Goal: Information Seeking & Learning: Learn about a topic

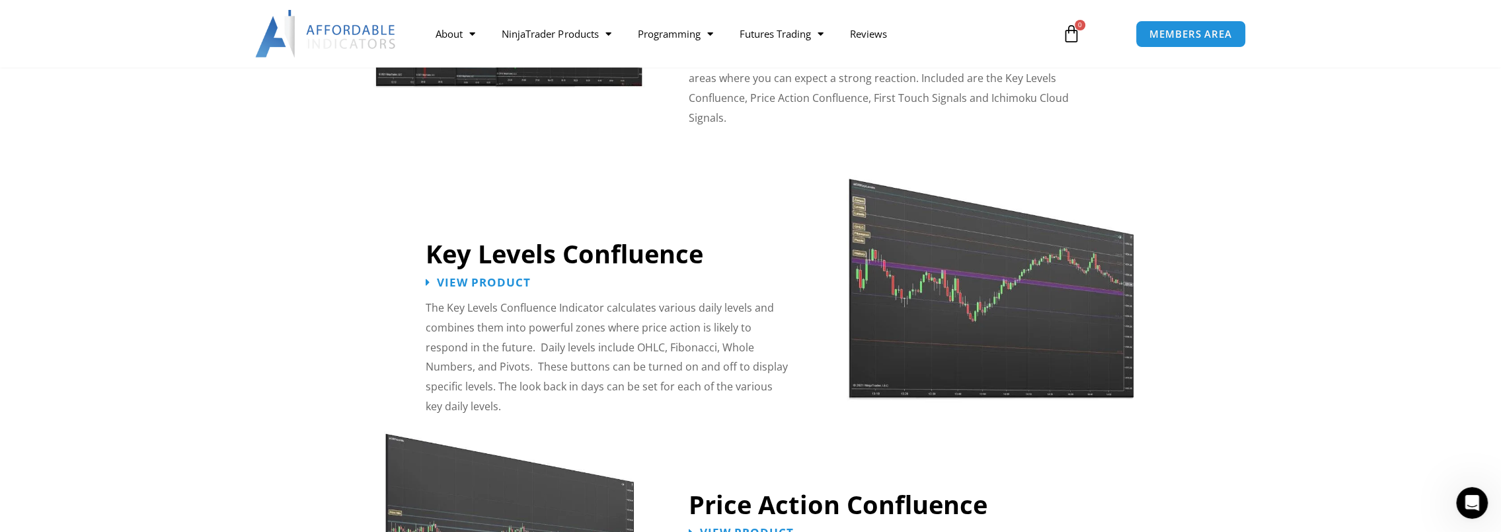
scroll to position [1388, 0]
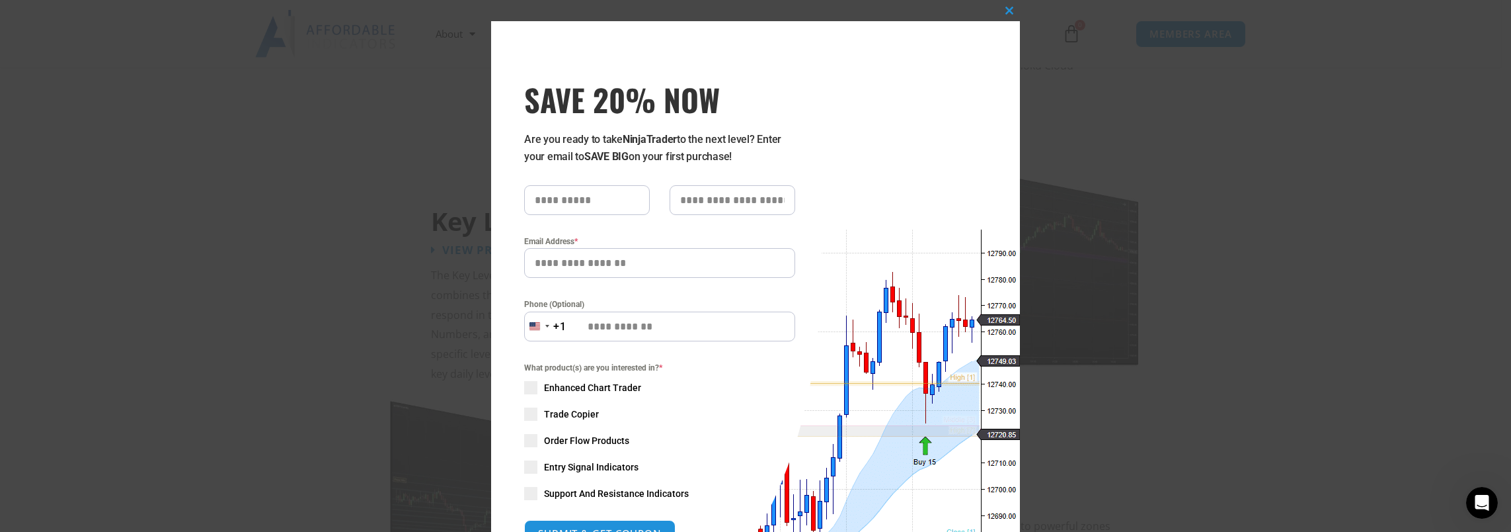
drag, startPoint x: 1297, startPoint y: 118, endPoint x: 1289, endPoint y: 122, distance: 9.2
click at [1296, 119] on div "Close this module SAVE 20% NOW Are you ready to take NinjaTrader to the next le…" at bounding box center [755, 266] width 1511 height 532
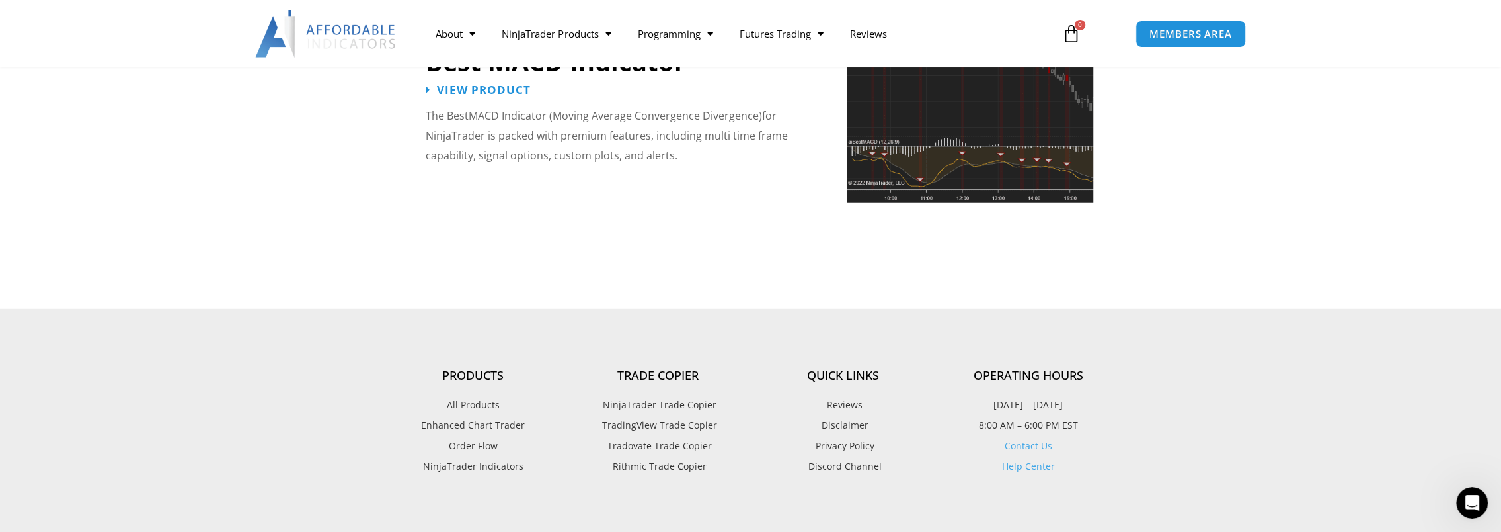
scroll to position [3174, 0]
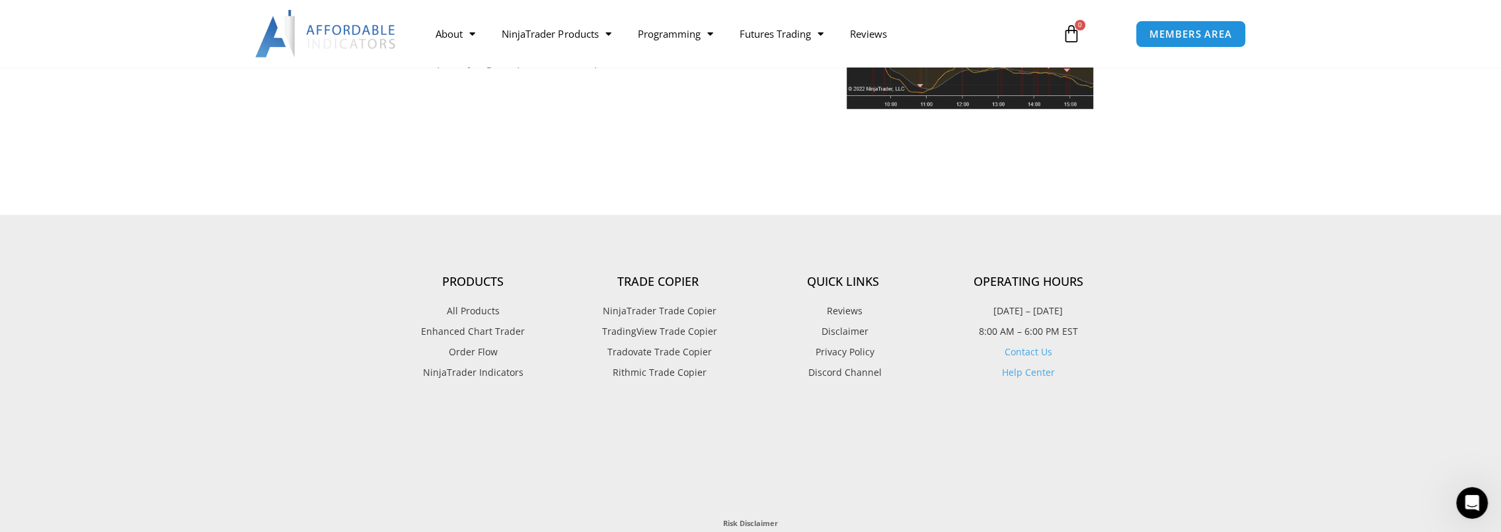
click at [483, 323] on span "Enhanced Chart Trader" at bounding box center [473, 331] width 104 height 17
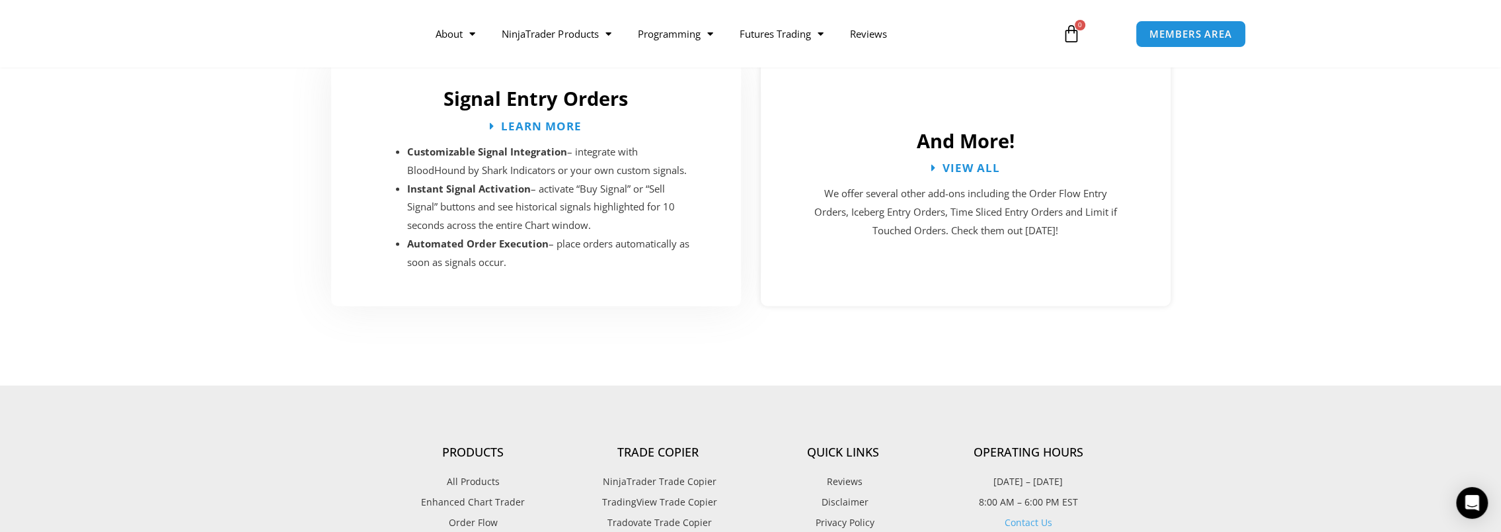
scroll to position [2512, 0]
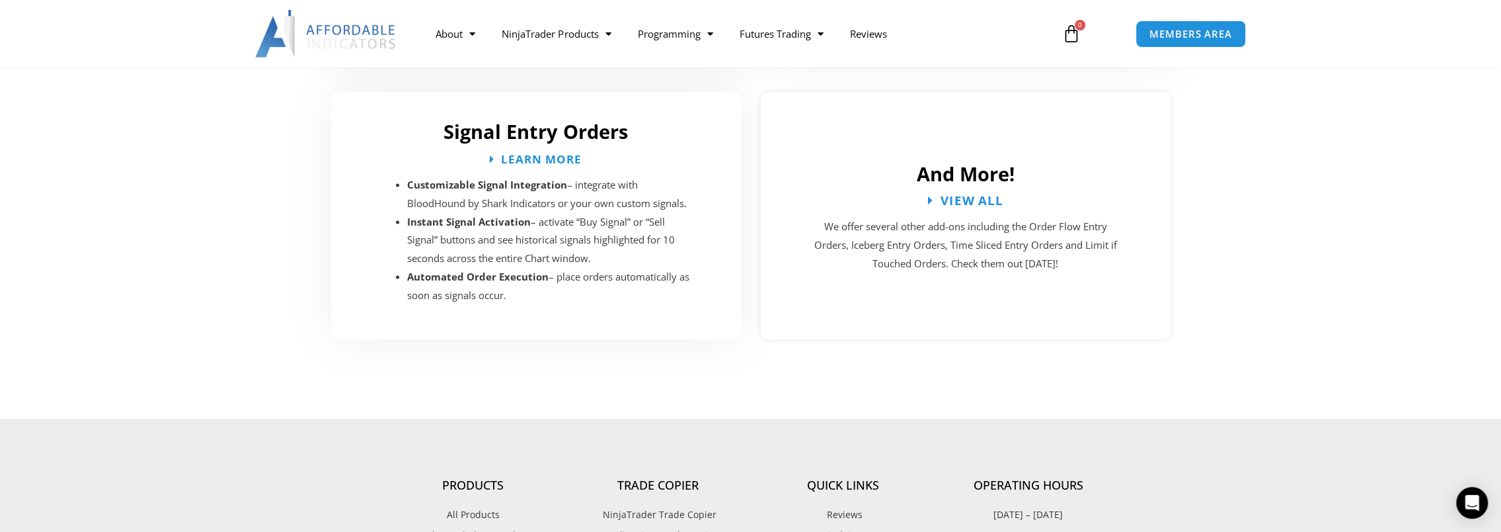
click at [965, 194] on span "View All" at bounding box center [971, 200] width 63 height 13
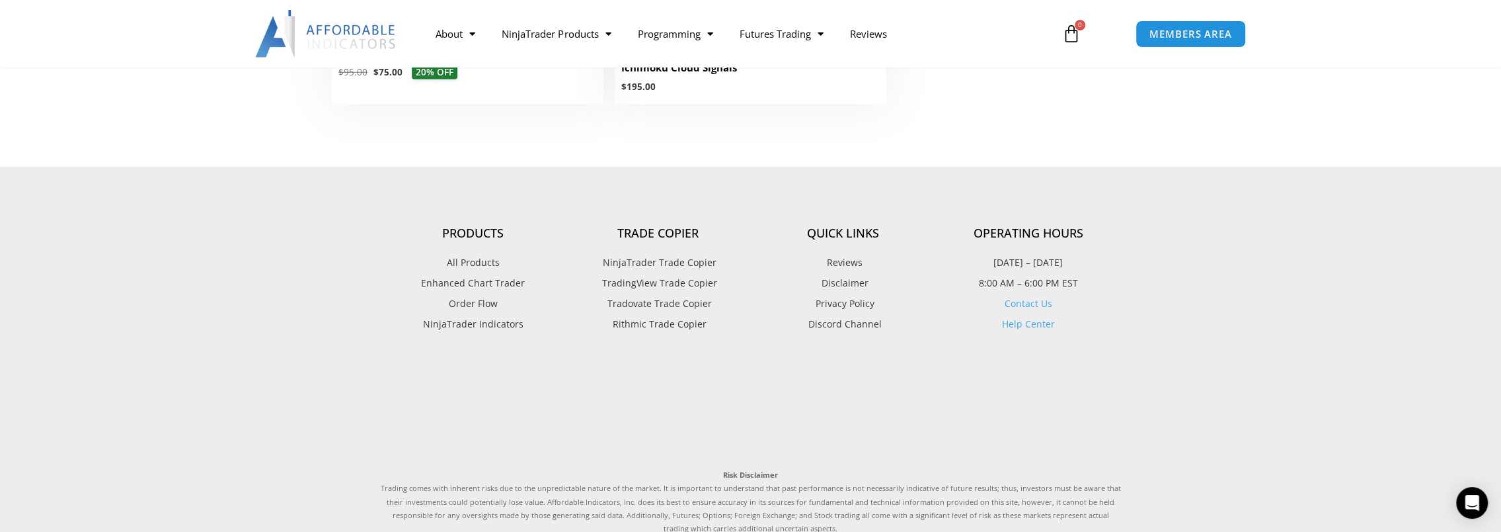
scroll to position [3372, 0]
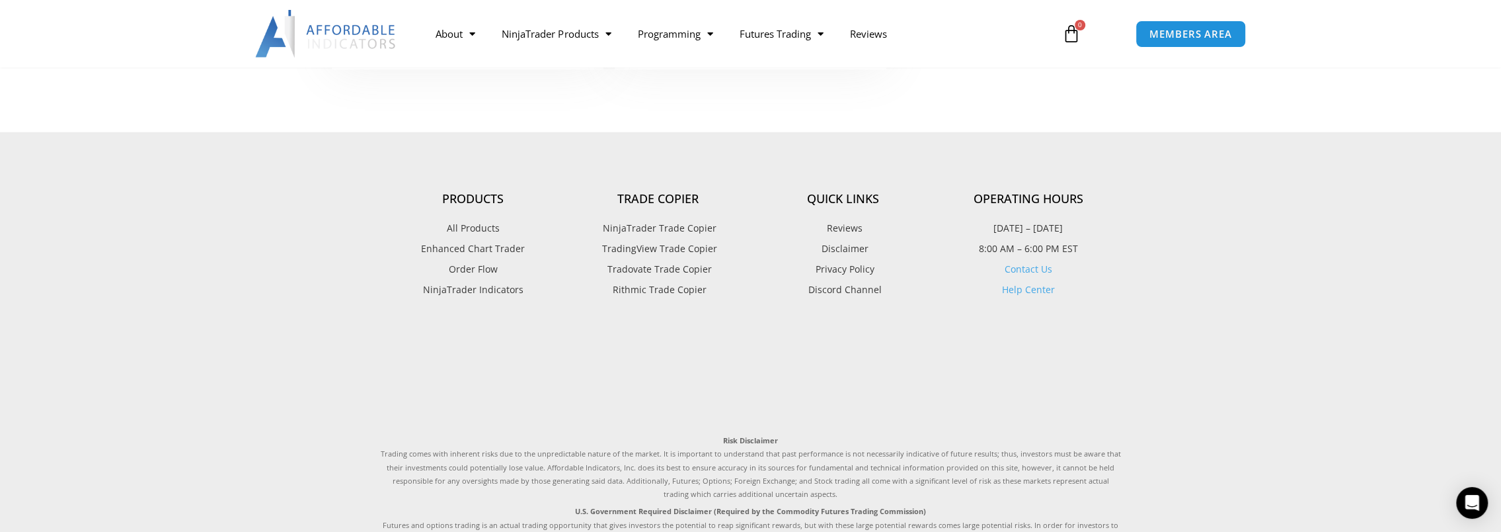
click at [498, 288] on span "NinjaTrader Indicators" at bounding box center [473, 289] width 100 height 17
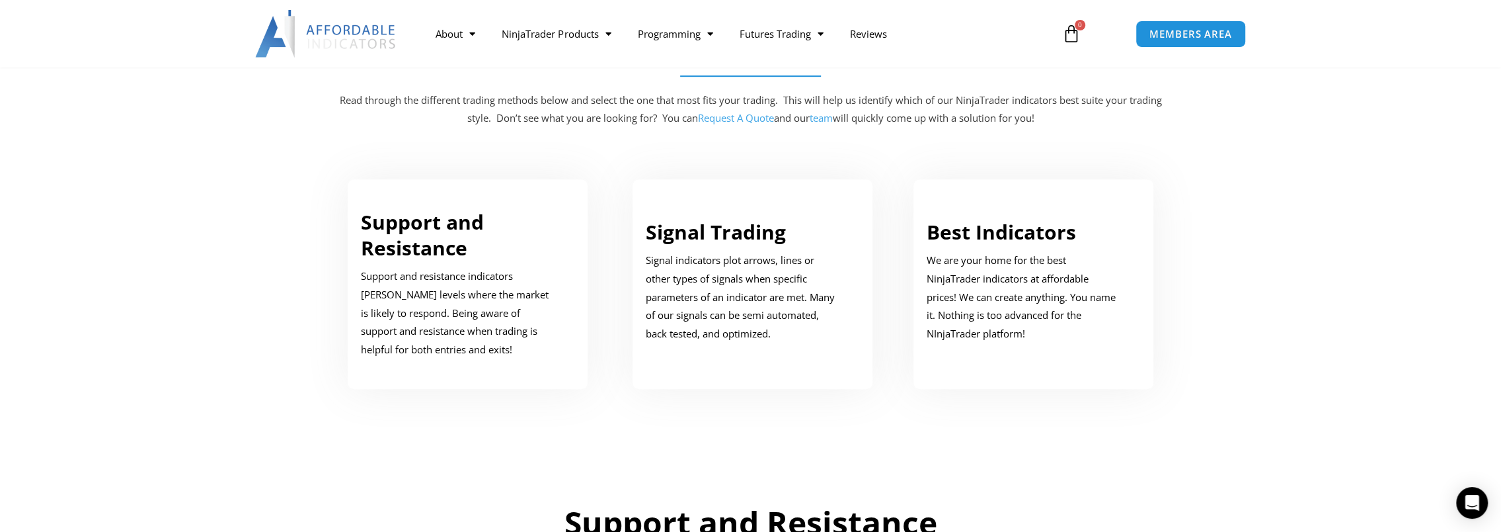
scroll to position [661, 0]
click at [691, 233] on link "Signal Trading" at bounding box center [716, 233] width 140 height 27
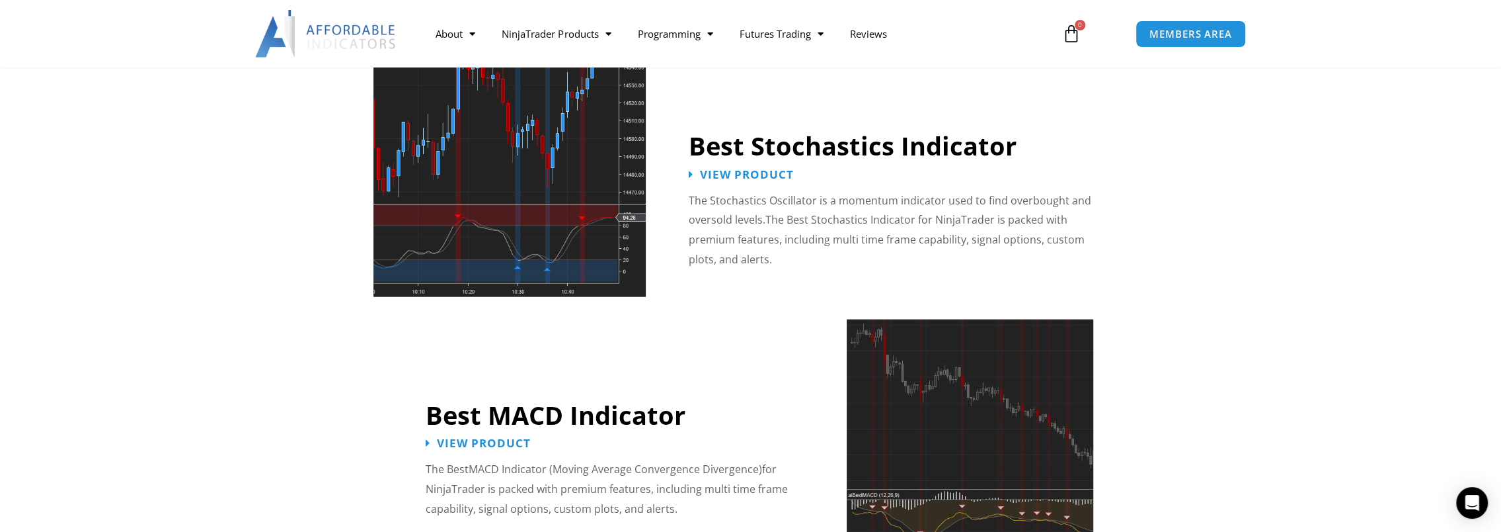
scroll to position [3023, 0]
